Goal: Obtain resource: Download file/media

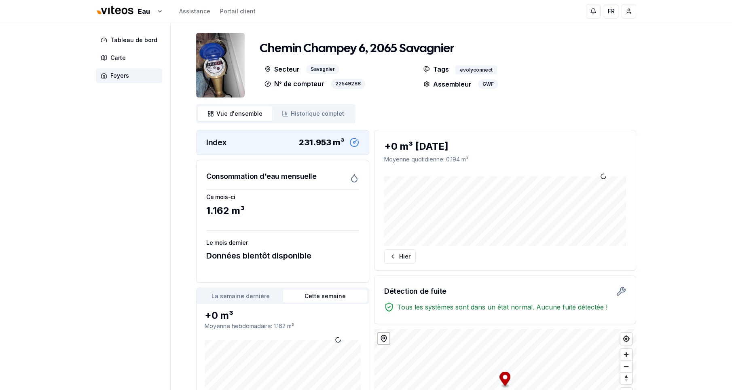
click at [72, 171] on div "Eau Assistance Portail client FR Massimo Monastra Tableau de bord Carte Foyers …" at bounding box center [366, 245] width 732 height 491
click at [121, 11] on html "Eau Assistance Portail client FR Massimo Monastra Tableau de bord Carte Foyers …" at bounding box center [366, 245] width 732 height 491
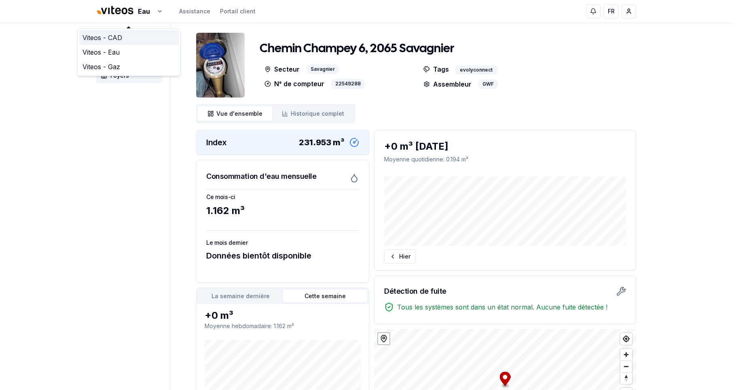
click at [119, 37] on link "Viteos - CAD" at bounding box center [128, 37] width 99 height 15
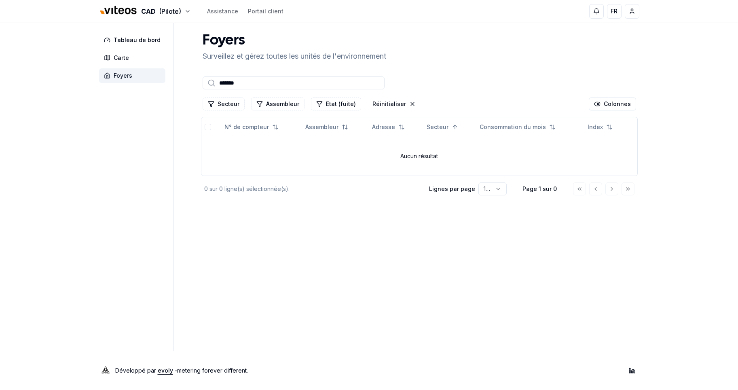
click at [122, 77] on span "Foyers" at bounding box center [123, 76] width 19 height 8
click at [632, 12] on html "CAD (Pilote) Assistance Portail client FR Massimo Monastra Tableau de bord Cart…" at bounding box center [369, 195] width 738 height 390
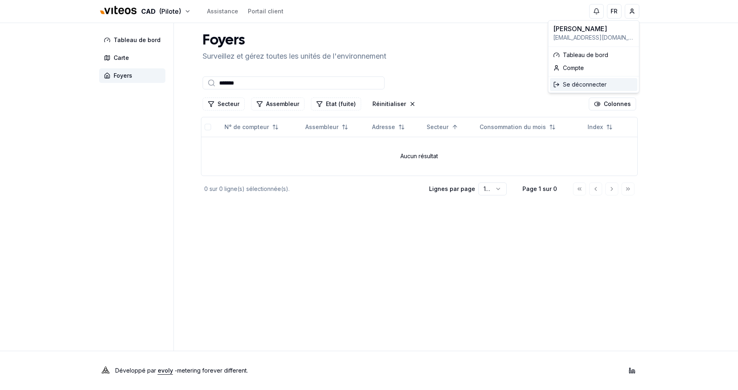
click at [583, 82] on div "Se déconnecter" at bounding box center [593, 84] width 87 height 13
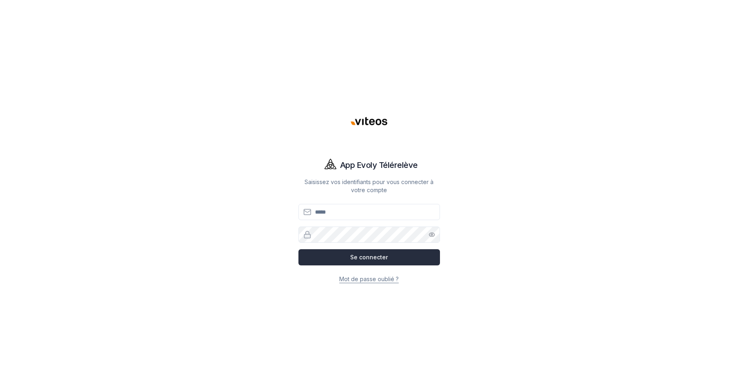
type input "**********"
click at [377, 256] on button "Se connecter" at bounding box center [368, 257] width 141 height 16
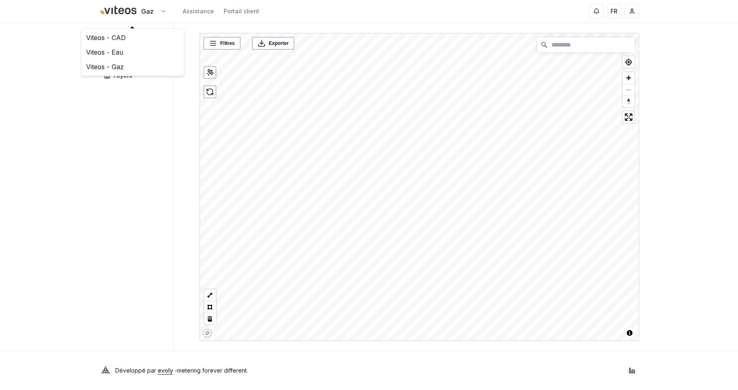
click at [136, 11] on html "Gaz Assistance Portail client FR Massimo Monastra Tableau de bord Carte Foyers …" at bounding box center [369, 195] width 738 height 390
click at [116, 36] on link "Viteos - CAD" at bounding box center [132, 37] width 99 height 15
click at [124, 78] on span "Foyers" at bounding box center [123, 76] width 19 height 8
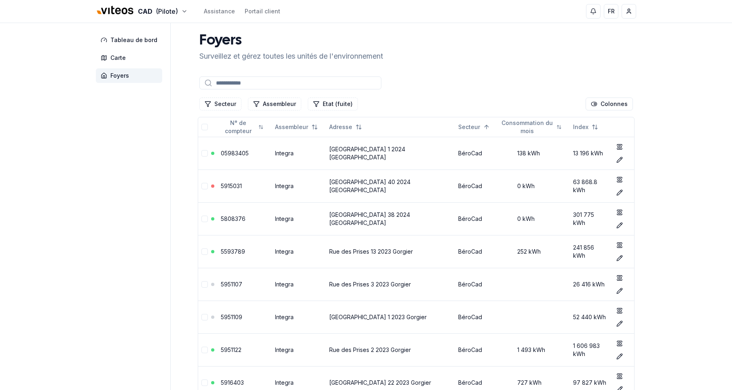
click at [245, 84] on input at bounding box center [290, 82] width 182 height 13
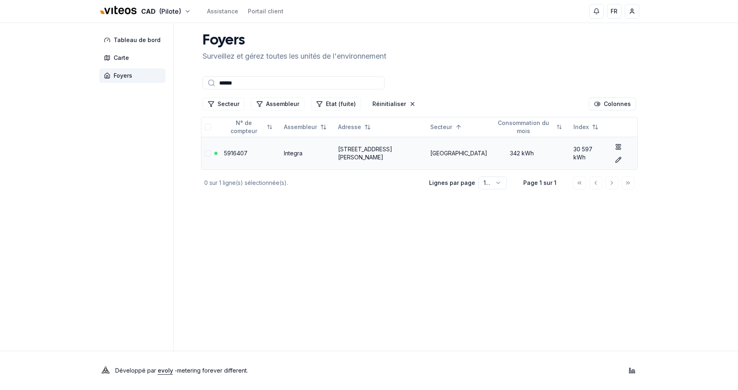
type input "******"
click at [371, 149] on link "Rue Arthur-Münger 12, 2300 La Chaux-de-Fonds" at bounding box center [365, 153] width 54 height 15
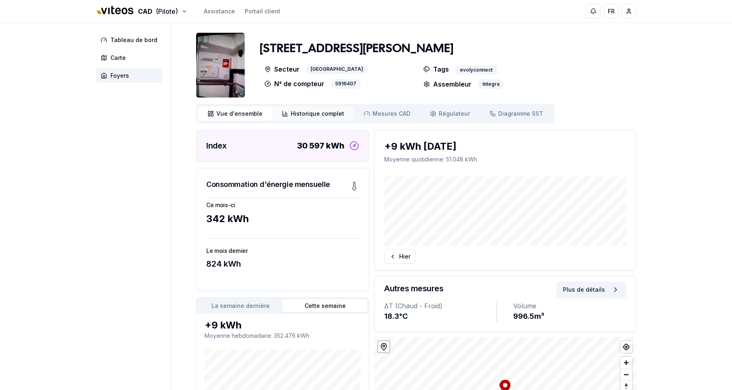
click at [300, 114] on span "Historique complet" at bounding box center [317, 114] width 53 height 8
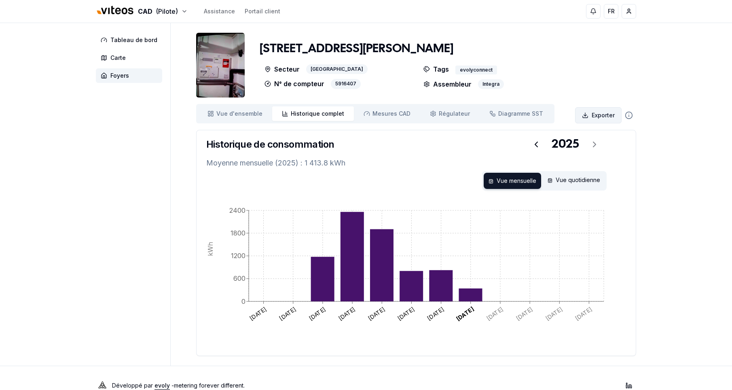
click at [605, 112] on html "CAD (Pilote) Assistance Portail client FR Massimo Monastra Tableau de bord Cart…" at bounding box center [366, 202] width 732 height 405
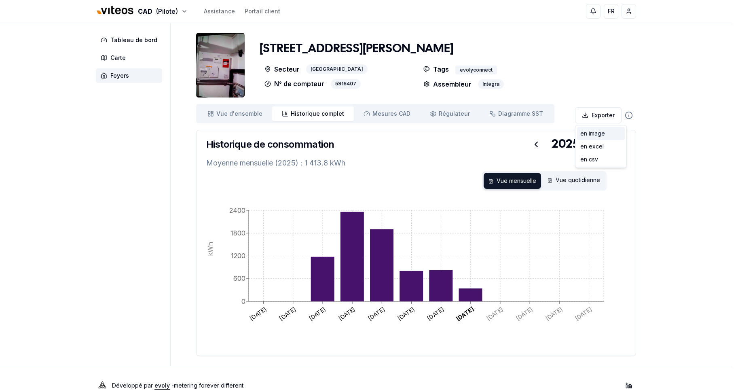
click at [591, 133] on div "en image" at bounding box center [601, 133] width 48 height 13
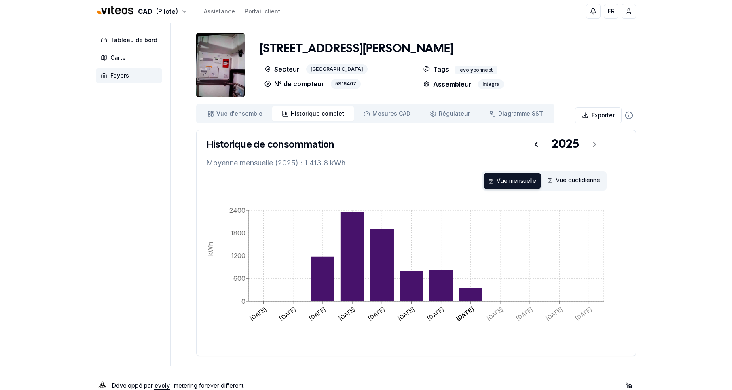
click at [684, 119] on div "CAD (Pilote) Assistance Portail client FR Massimo Monastra Tableau de bord Cart…" at bounding box center [366, 202] width 732 height 405
click at [605, 114] on html "CAD (Pilote) Assistance Portail client FR Massimo Monastra Tableau de bord Cart…" at bounding box center [366, 202] width 732 height 405
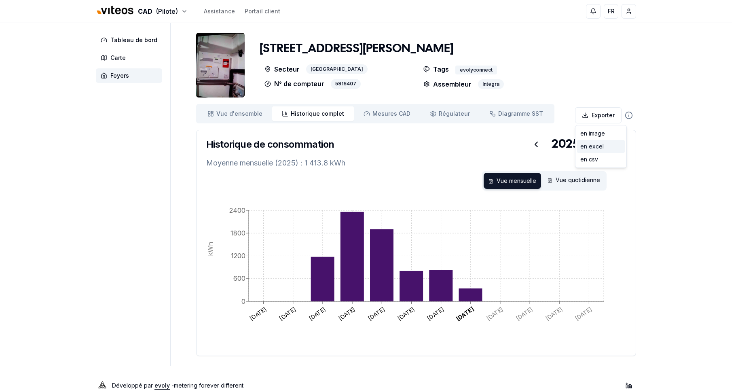
click at [600, 150] on div "en excel" at bounding box center [601, 146] width 48 height 13
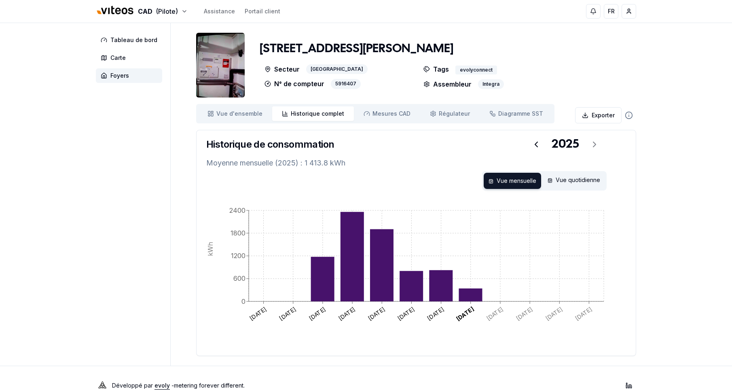
click at [671, 145] on div "CAD (Pilote) Assistance Portail client FR Massimo Monastra Tableau de bord Cart…" at bounding box center [366, 202] width 732 height 405
click at [302, 114] on span "Historique complet" at bounding box center [317, 114] width 53 height 8
click at [578, 185] on div "Vue quotidienne" at bounding box center [574, 181] width 62 height 16
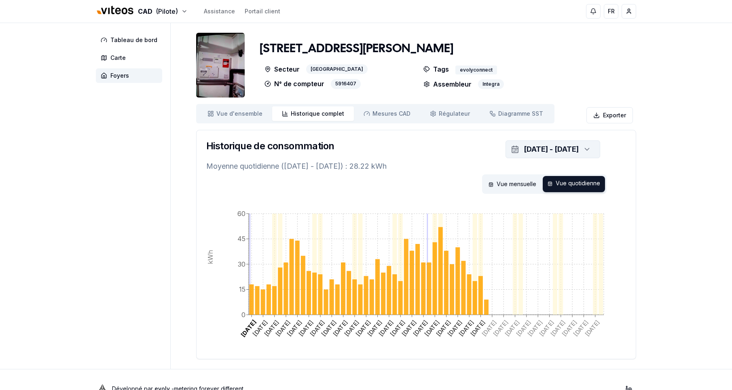
click at [585, 149] on icon "button" at bounding box center [587, 149] width 8 height 12
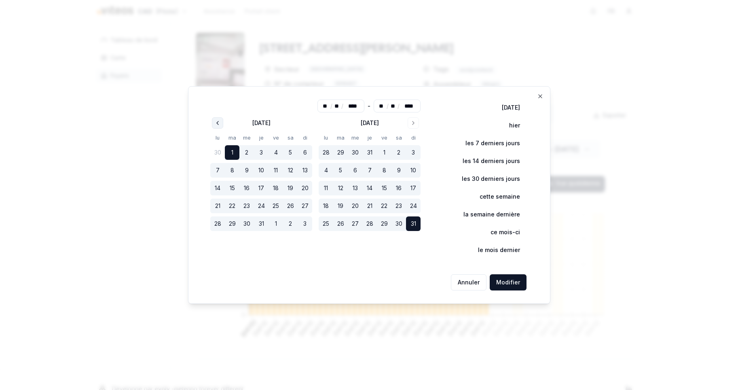
click at [216, 122] on icon "Go to previous month" at bounding box center [217, 123] width 6 height 6
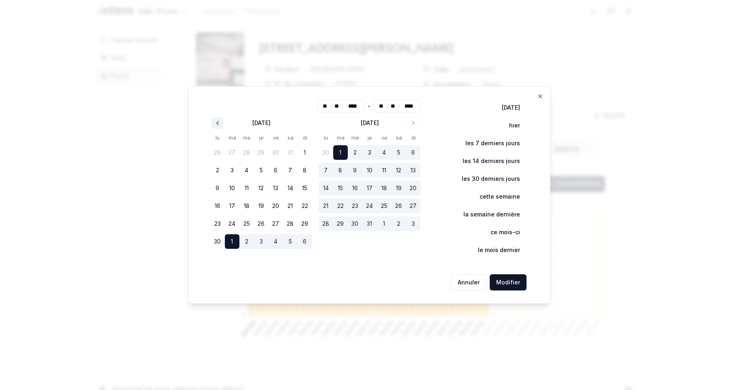
click at [216, 121] on icon "Go to previous month" at bounding box center [217, 123] width 6 height 6
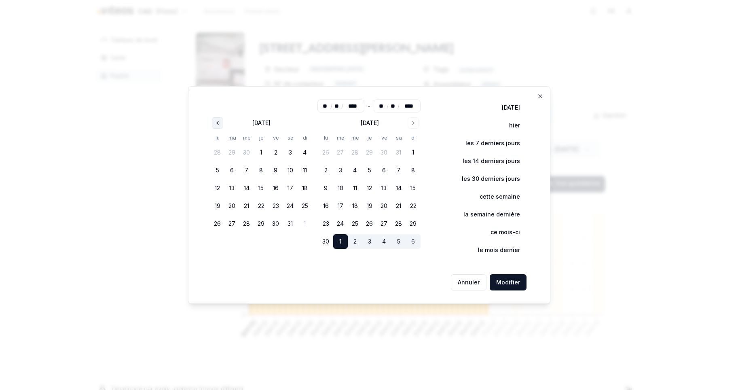
click at [215, 121] on icon "Go to previous month" at bounding box center [217, 123] width 6 height 6
click at [295, 151] on button "1" at bounding box center [290, 152] width 15 height 15
type input "**"
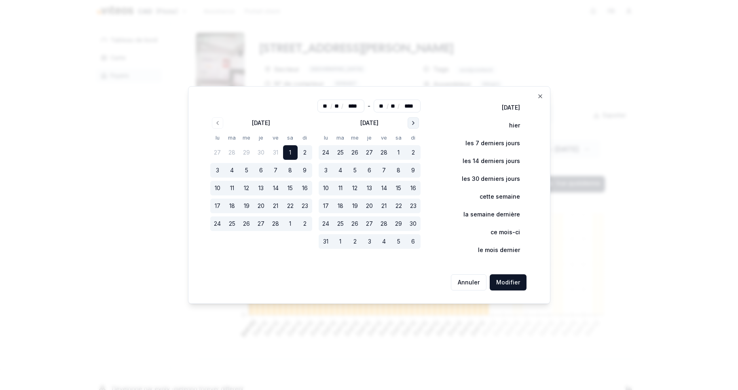
click at [414, 124] on icon "Go to next month" at bounding box center [413, 123] width 6 height 6
click at [414, 124] on icon "Go to next month" at bounding box center [413, 122] width 2 height 3
click at [415, 124] on icon "Go to next month" at bounding box center [413, 123] width 6 height 6
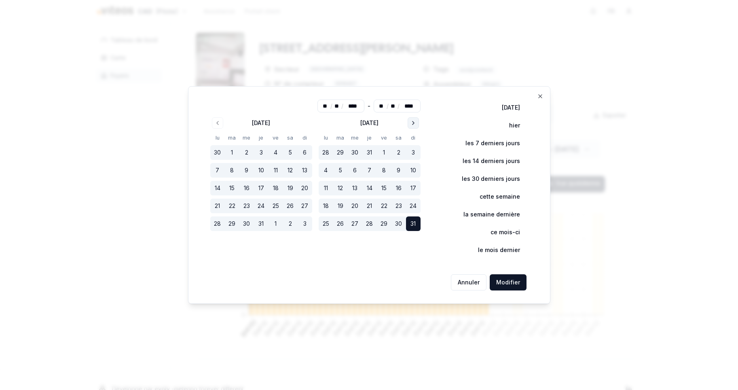
click at [415, 124] on icon "Go to next month" at bounding box center [413, 123] width 6 height 6
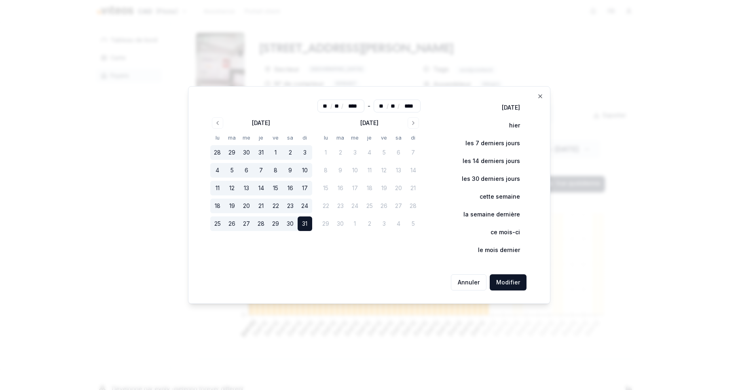
click at [218, 187] on button "11" at bounding box center [217, 188] width 15 height 15
type input "**"
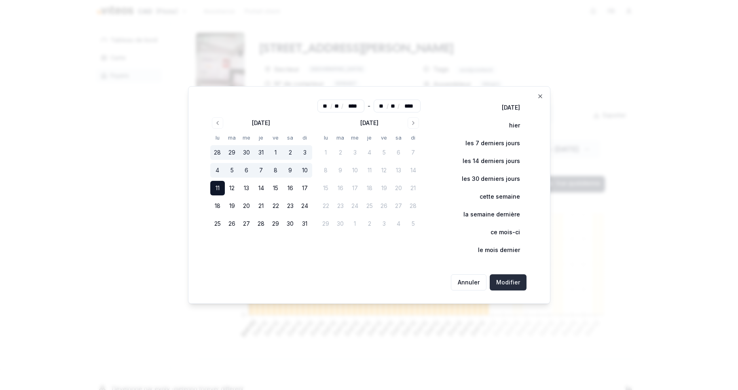
click at [507, 283] on button "Modifier" at bounding box center [508, 282] width 37 height 16
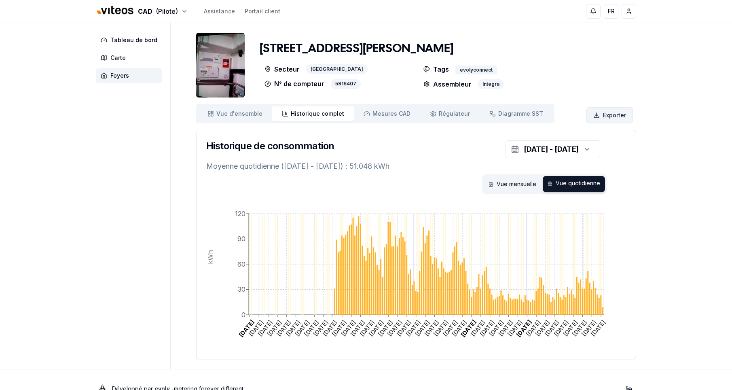
click at [606, 113] on html "CAD (Pilote) Assistance Portail client FR Massimo Monastra Tableau de bord Cart…" at bounding box center [366, 204] width 732 height 408
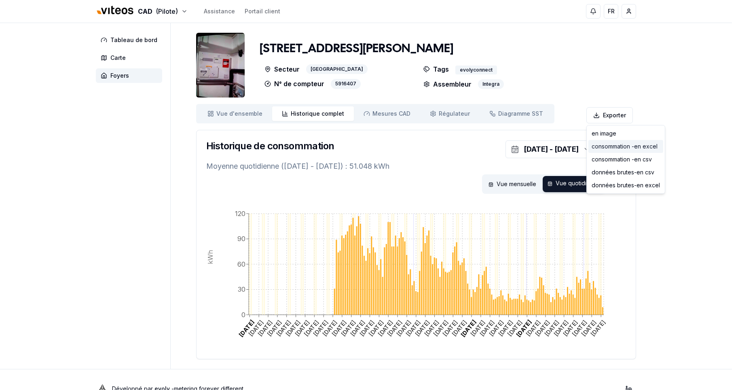
click at [600, 146] on div "consommation - en excel" at bounding box center [625, 146] width 75 height 13
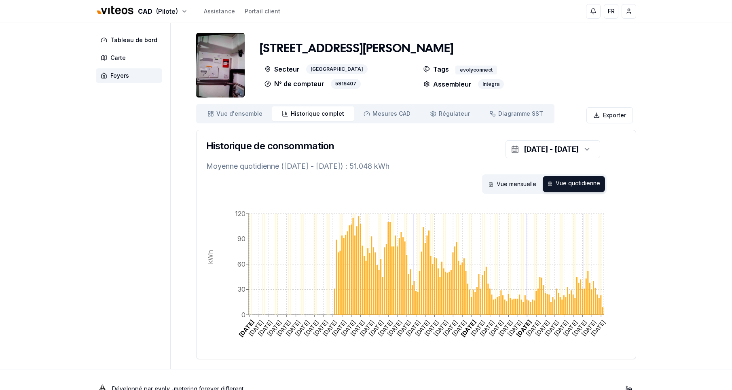
click at [694, 206] on div "CAD (Pilote) Assistance Portail client FR Massimo Monastra Tableau de bord Cart…" at bounding box center [366, 204] width 732 height 408
click at [610, 112] on html "CAD (Pilote) Assistance Portail client FR Massimo Monastra Tableau de bord Cart…" at bounding box center [366, 204] width 732 height 408
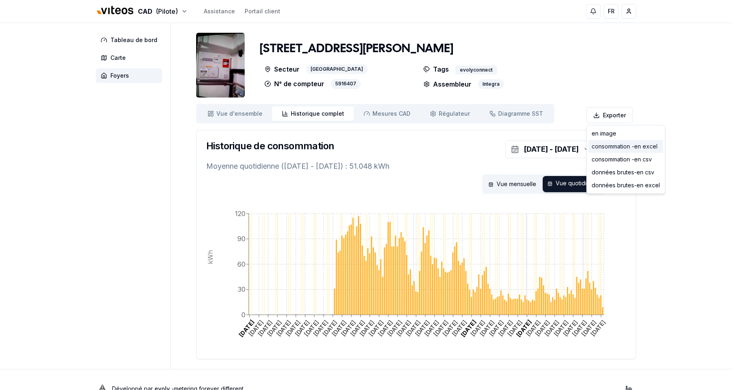
click at [616, 144] on div "consommation - en excel" at bounding box center [625, 146] width 75 height 13
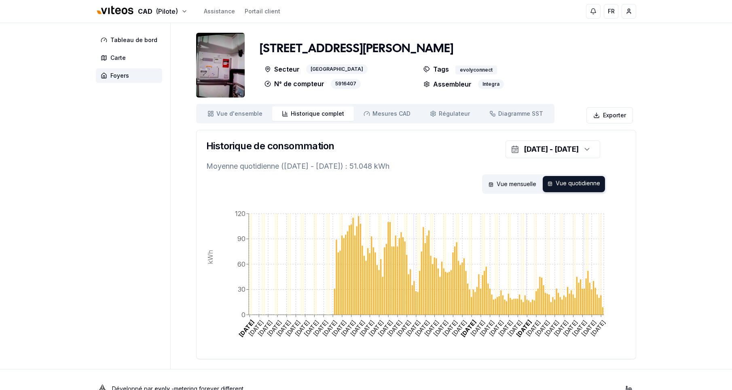
click at [665, 206] on div "CAD (Pilote) Assistance Portail client FR Massimo Monastra Tableau de bord Cart…" at bounding box center [366, 204] width 732 height 408
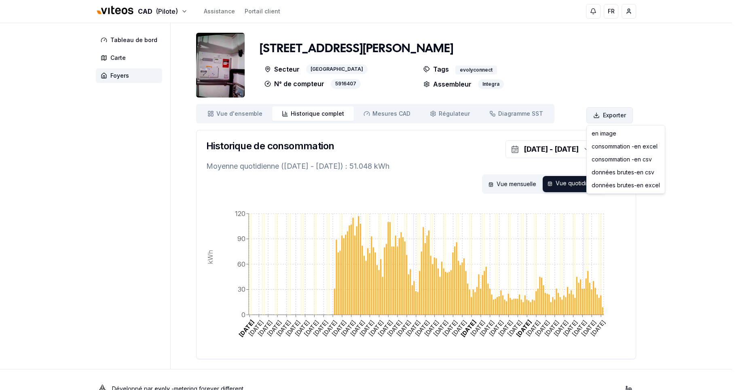
click at [617, 114] on html "CAD (Pilote) Assistance Portail client FR Massimo Monastra Tableau de bord Cart…" at bounding box center [369, 204] width 738 height 408
click at [618, 157] on div "consommation - en csv" at bounding box center [625, 159] width 75 height 13
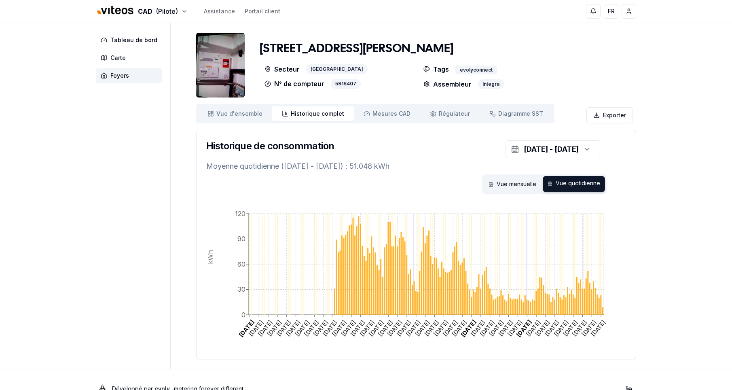
click at [675, 211] on div "CAD (Pilote) Assistance Portail client FR Massimo Monastra Tableau de bord Cart…" at bounding box center [366, 204] width 732 height 408
click at [612, 112] on html "CAD (Pilote) Assistance Portail client FR Massimo Monastra Tableau de bord Cart…" at bounding box center [366, 204] width 732 height 408
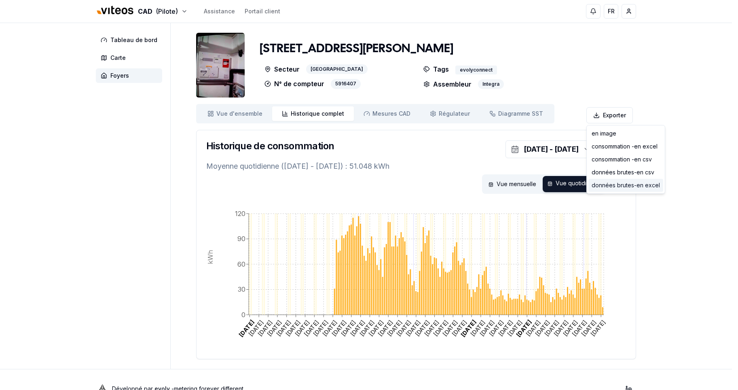
click at [615, 184] on div "données brutes - en excel" at bounding box center [625, 185] width 75 height 13
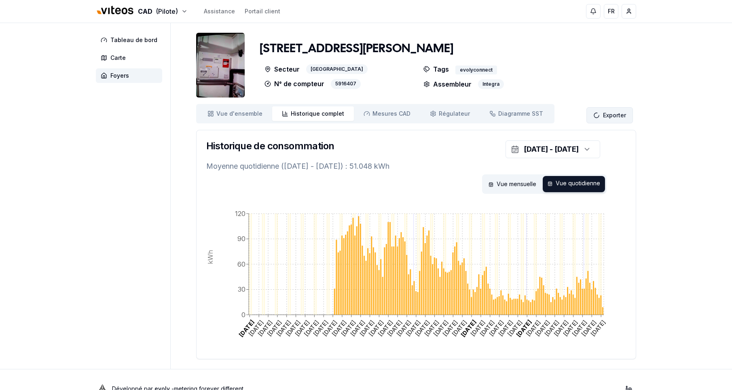
click at [609, 114] on html "CAD (Pilote) Assistance Portail client FR Massimo Monastra Tableau de bord Cart…" at bounding box center [366, 204] width 732 height 408
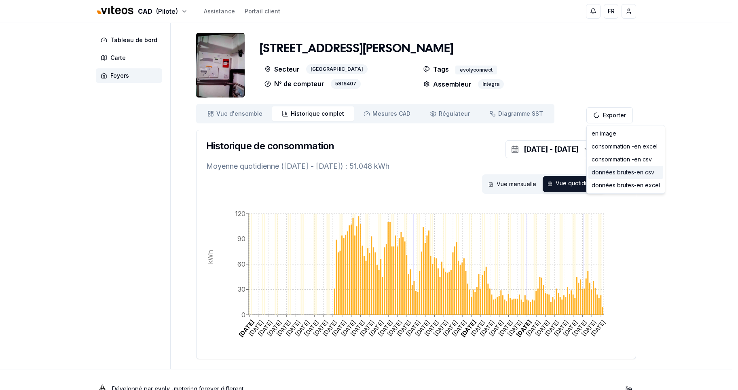
click at [624, 174] on div "données brutes - en csv" at bounding box center [625, 172] width 75 height 13
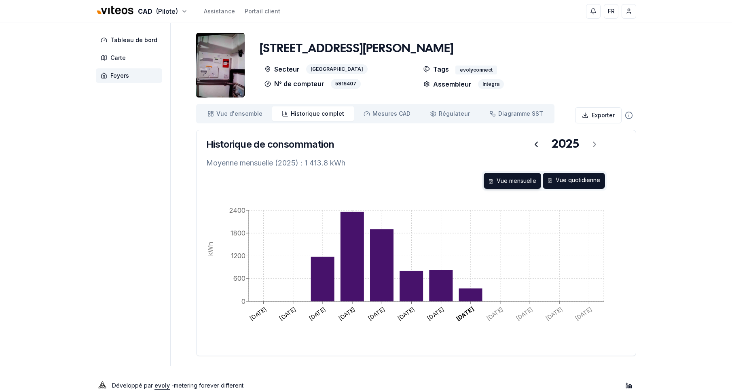
click at [568, 182] on div "Vue quotidienne" at bounding box center [574, 181] width 62 height 16
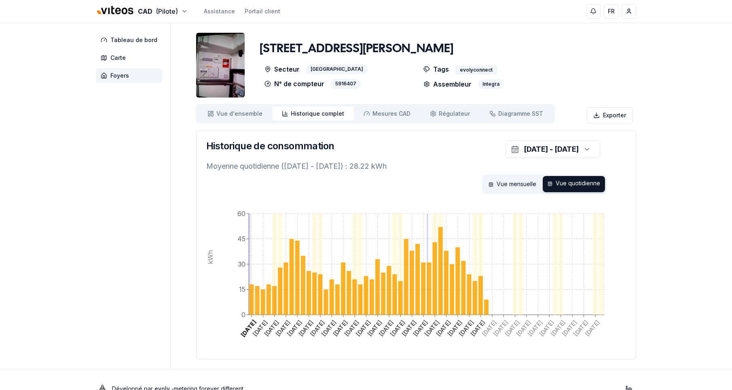
click at [577, 184] on div "Vue quotidienne" at bounding box center [574, 184] width 62 height 16
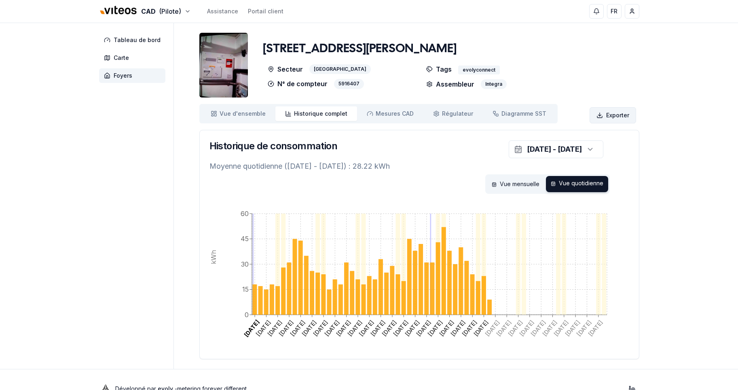
click at [611, 113] on html "CAD (Pilote) Assistance Portail client FR Massimo Monastra Tableau de bord Cart…" at bounding box center [369, 204] width 738 height 408
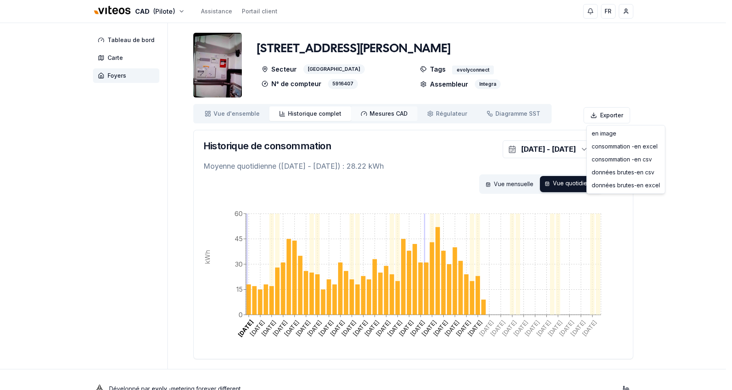
click at [376, 112] on html "CAD (Pilote) Assistance Portail client FR Massimo Monastra Tableau de bord Cart…" at bounding box center [366, 204] width 732 height 408
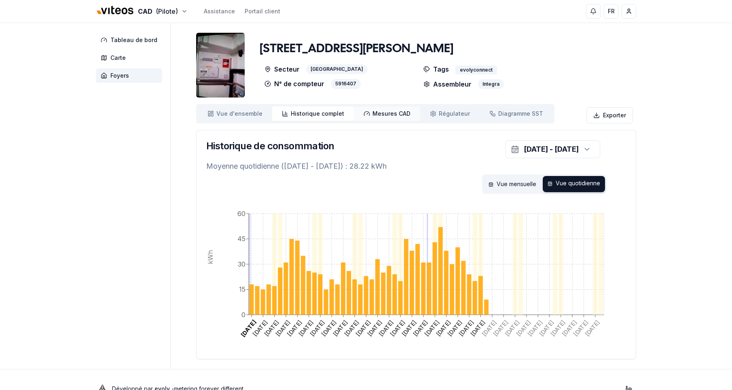
click at [376, 112] on span "Mesures CAD" at bounding box center [391, 114] width 38 height 8
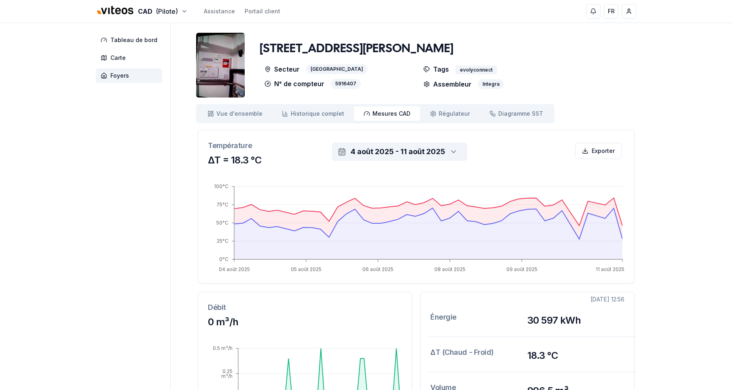
click at [452, 150] on icon "button" at bounding box center [453, 152] width 8 height 12
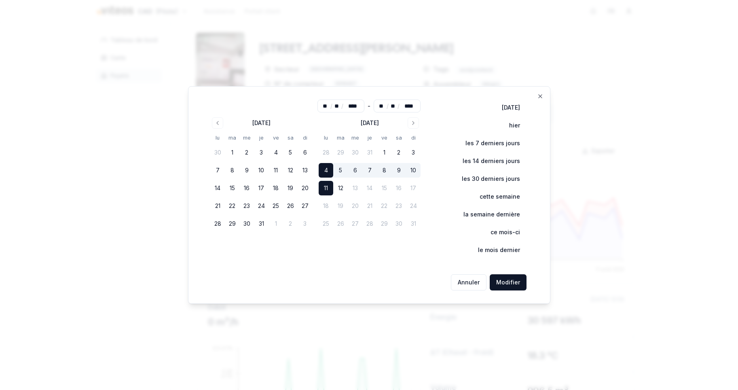
click at [325, 188] on button "11" at bounding box center [326, 188] width 15 height 15
click at [215, 119] on button "Go to previous month" at bounding box center [217, 122] width 11 height 11
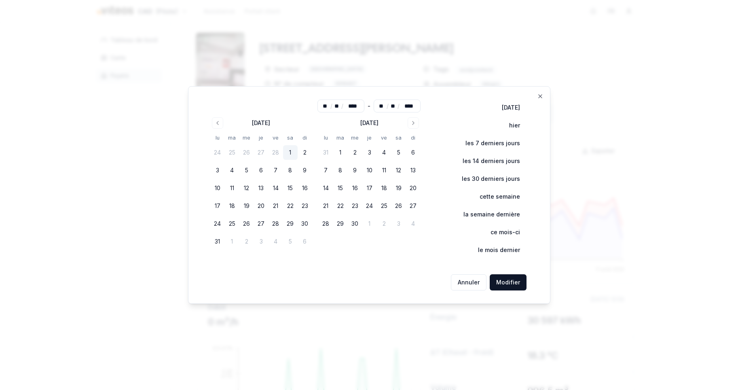
click at [294, 154] on button "1" at bounding box center [290, 152] width 15 height 15
type input "**"
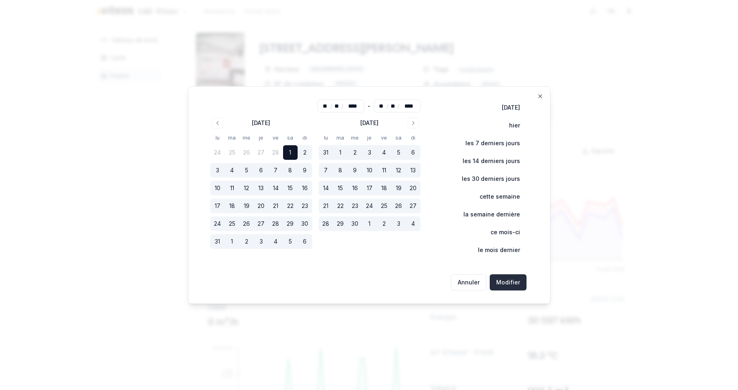
click at [503, 280] on button "Modifier" at bounding box center [508, 282] width 37 height 16
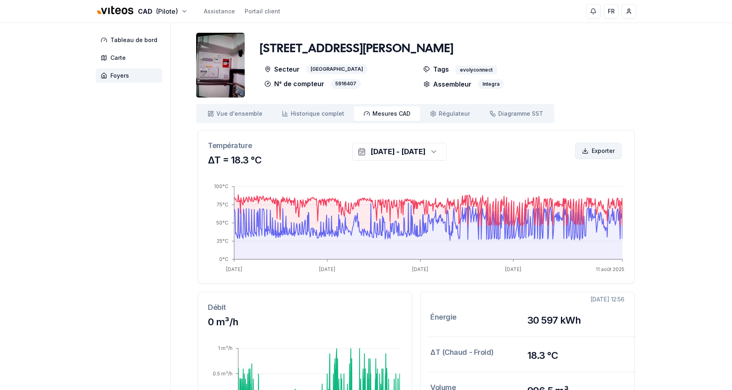
click at [592, 150] on html "CAD (Pilote) Assistance Portail client FR Massimo Monastra Tableau de bord Cart…" at bounding box center [366, 304] width 732 height 608
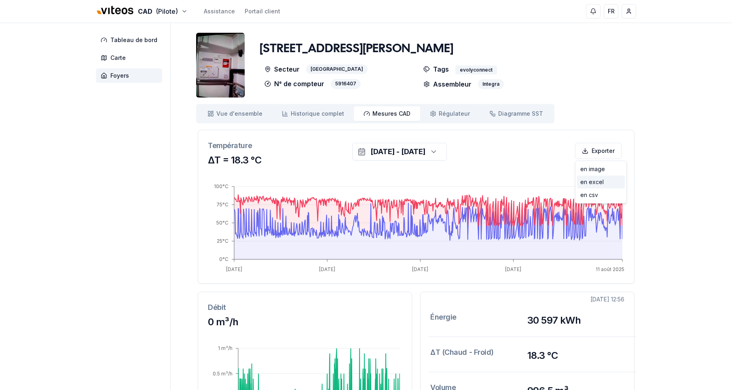
click at [583, 184] on div "en excel" at bounding box center [601, 181] width 48 height 13
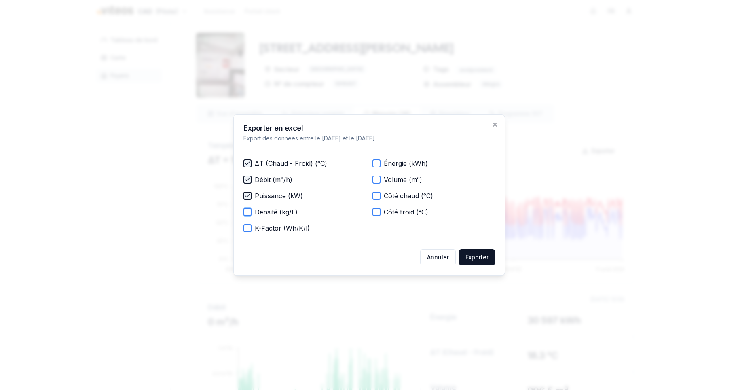
click at [245, 213] on button "Densité (kg/L)" at bounding box center [247, 212] width 8 height 8
click at [245, 230] on button "K-Factor (Wh/K/l)" at bounding box center [247, 228] width 8 height 8
click at [377, 165] on button "Énergie (kWh)" at bounding box center [376, 163] width 8 height 8
click at [377, 187] on div "ΔT (Chaud - Froid) (°C) Énergie (kWh) Débit (m³/h) Volume (m³) Puissance (kW) C…" at bounding box center [368, 196] width 251 height 94
click at [376, 179] on button "Volume (m³)" at bounding box center [376, 179] width 8 height 8
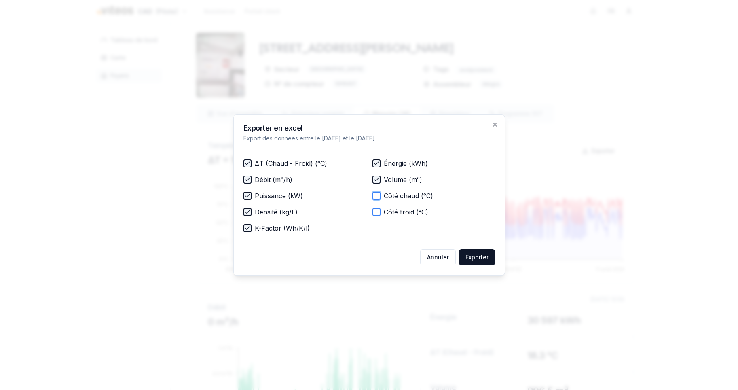
click at [379, 199] on button "Côté chaud (°C)" at bounding box center [376, 196] width 8 height 8
click at [379, 214] on button "Côté froid (°C)" at bounding box center [376, 212] width 8 height 8
click at [481, 256] on button "Exporter" at bounding box center [477, 257] width 36 height 16
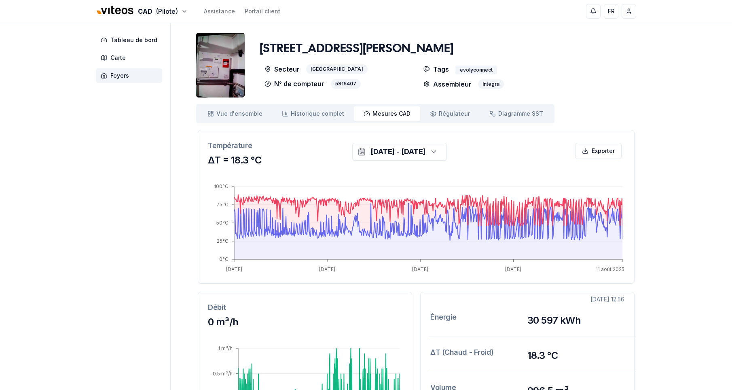
click at [32, 218] on div "CAD (Pilote) Assistance Portail client FR Massimo Monastra Tableau de bord Cart…" at bounding box center [366, 304] width 732 height 608
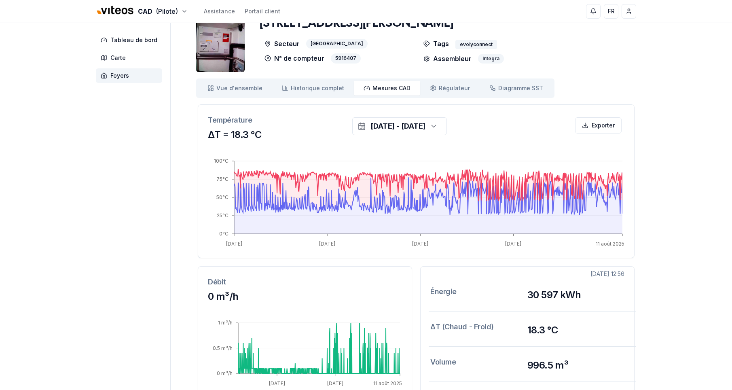
scroll to position [16, 0]
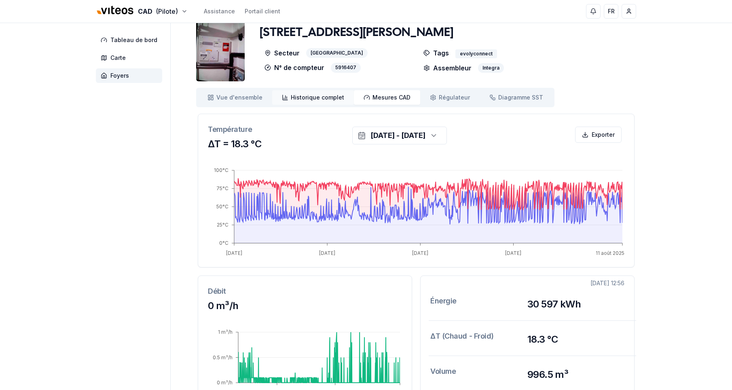
click at [306, 99] on span "Historique complet" at bounding box center [317, 97] width 53 height 8
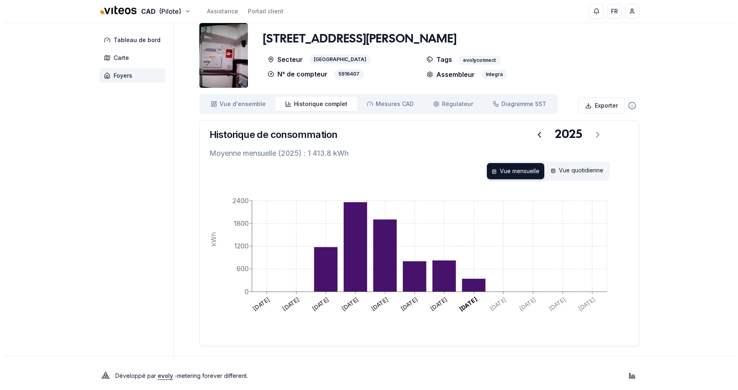
scroll to position [15, 0]
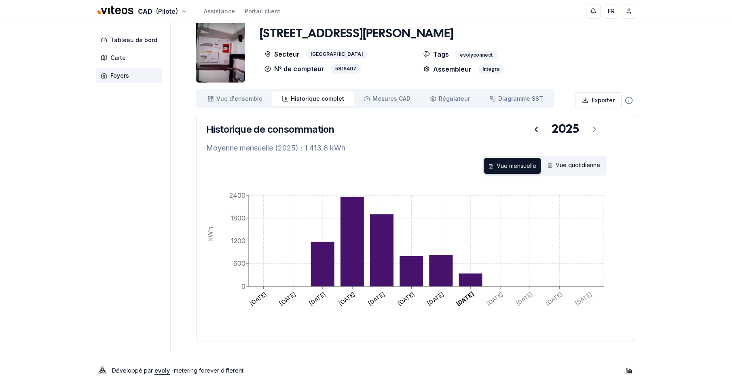
click at [76, 207] on div "CAD (Pilote) Assistance Portail client FR Massimo Monastra Tableau de bord Cart…" at bounding box center [366, 187] width 732 height 405
click at [127, 9] on html "CAD (Pilote) Assistance Portail client FR Massimo Monastra Tableau de bord Cart…" at bounding box center [369, 187] width 738 height 405
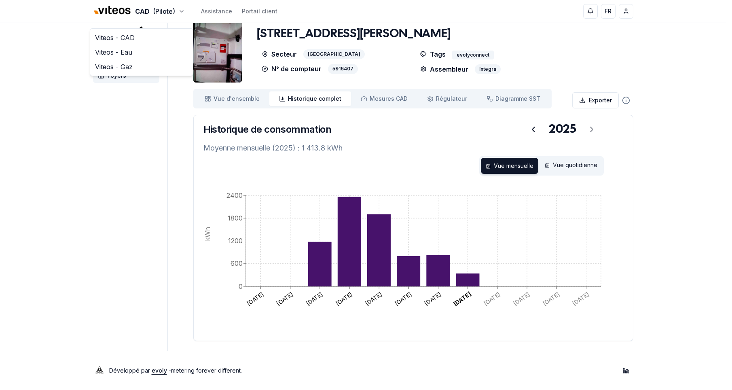
click at [77, 222] on html "CAD (Pilote) Assistance Portail client FR Massimo Monastra Tableau de bord Cart…" at bounding box center [366, 187] width 732 height 405
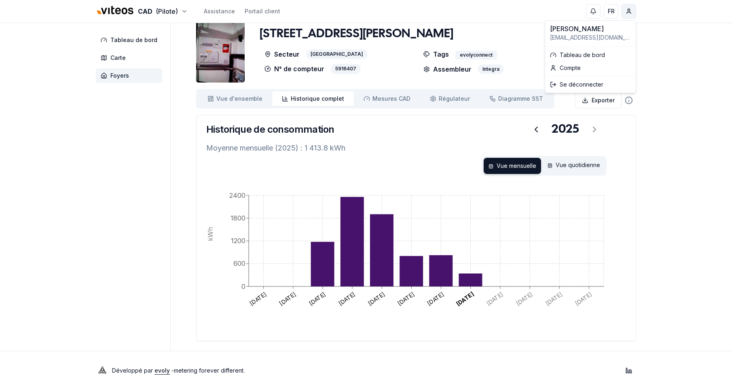
click at [627, 10] on html "CAD (Pilote) Assistance Portail client FR Massimo Monastra Tableau de bord Cart…" at bounding box center [369, 187] width 738 height 405
click at [567, 86] on div "Se déconnecter" at bounding box center [590, 84] width 87 height 13
